Goal: Navigation & Orientation: Find specific page/section

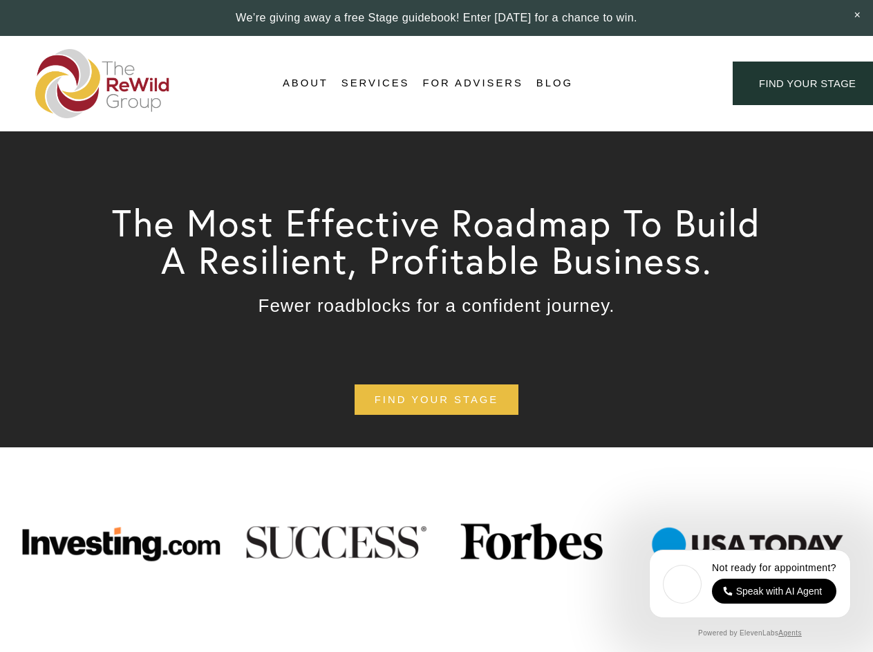
click at [653, 84] on div "Login Account" at bounding box center [653, 83] width 107 height 19
